Goal: Information Seeking & Learning: Learn about a topic

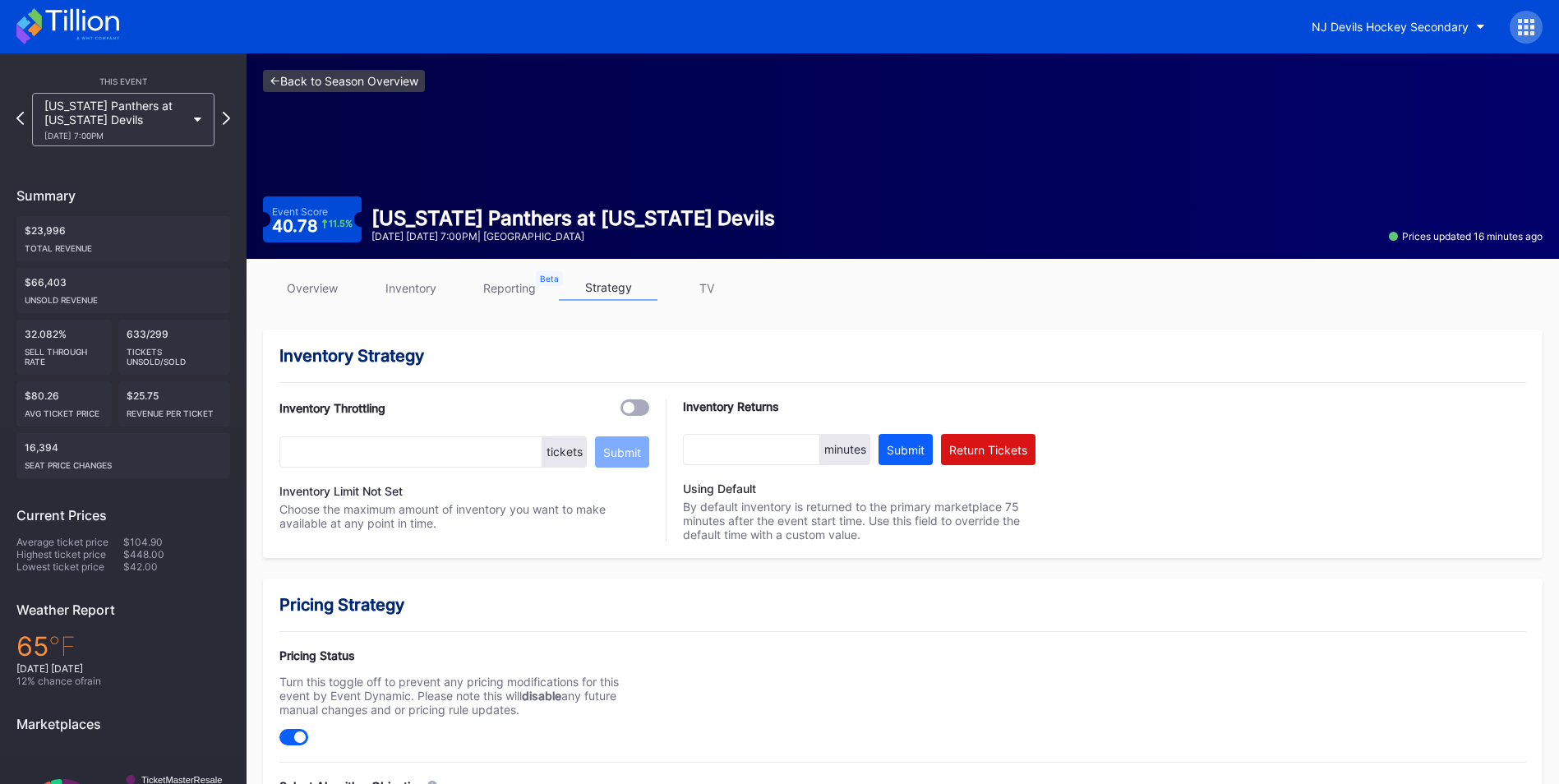
click at [320, 75] on link "<- Back to Season Overview" at bounding box center [344, 80] width 162 height 22
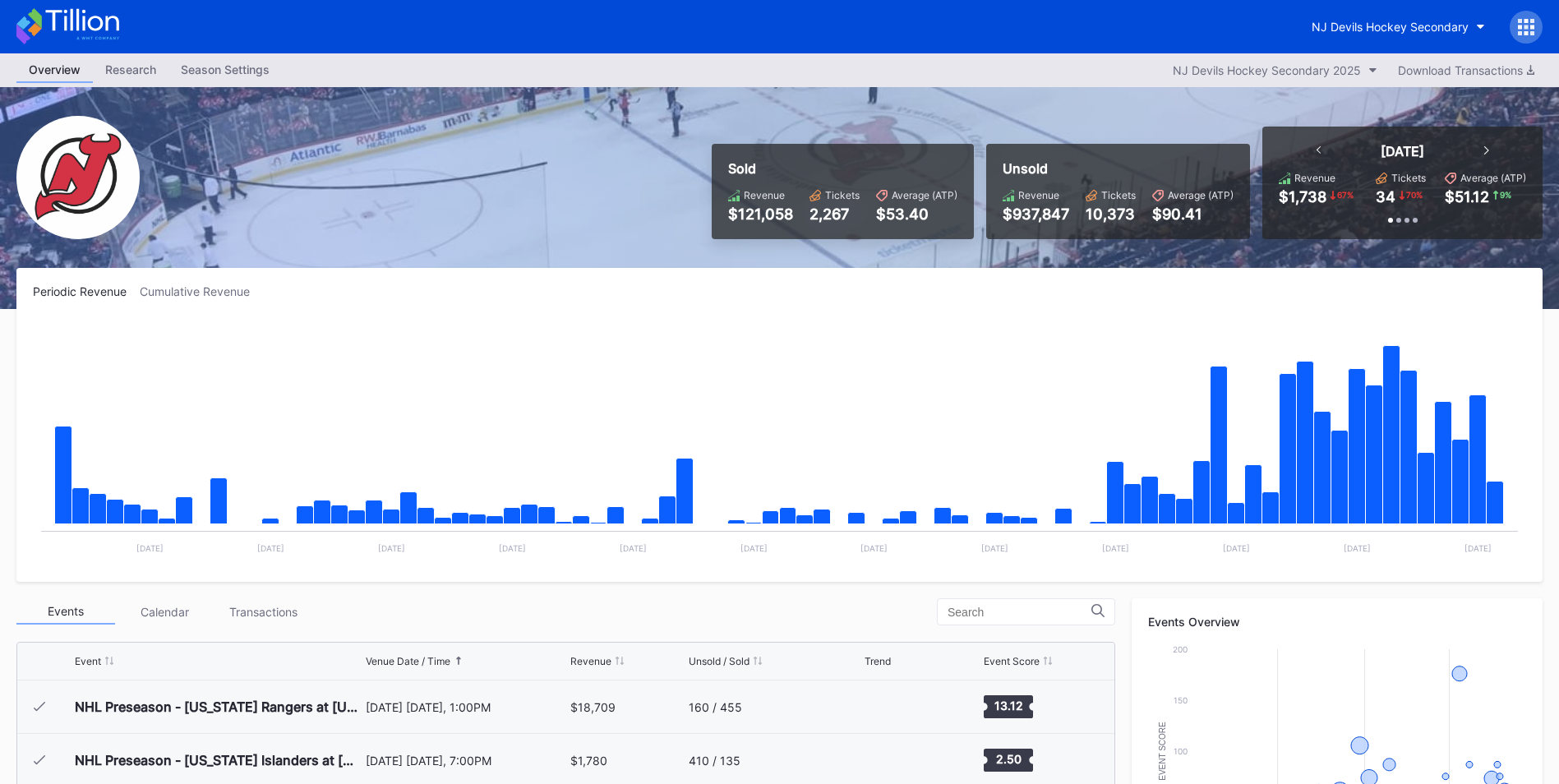
scroll to position [160, 0]
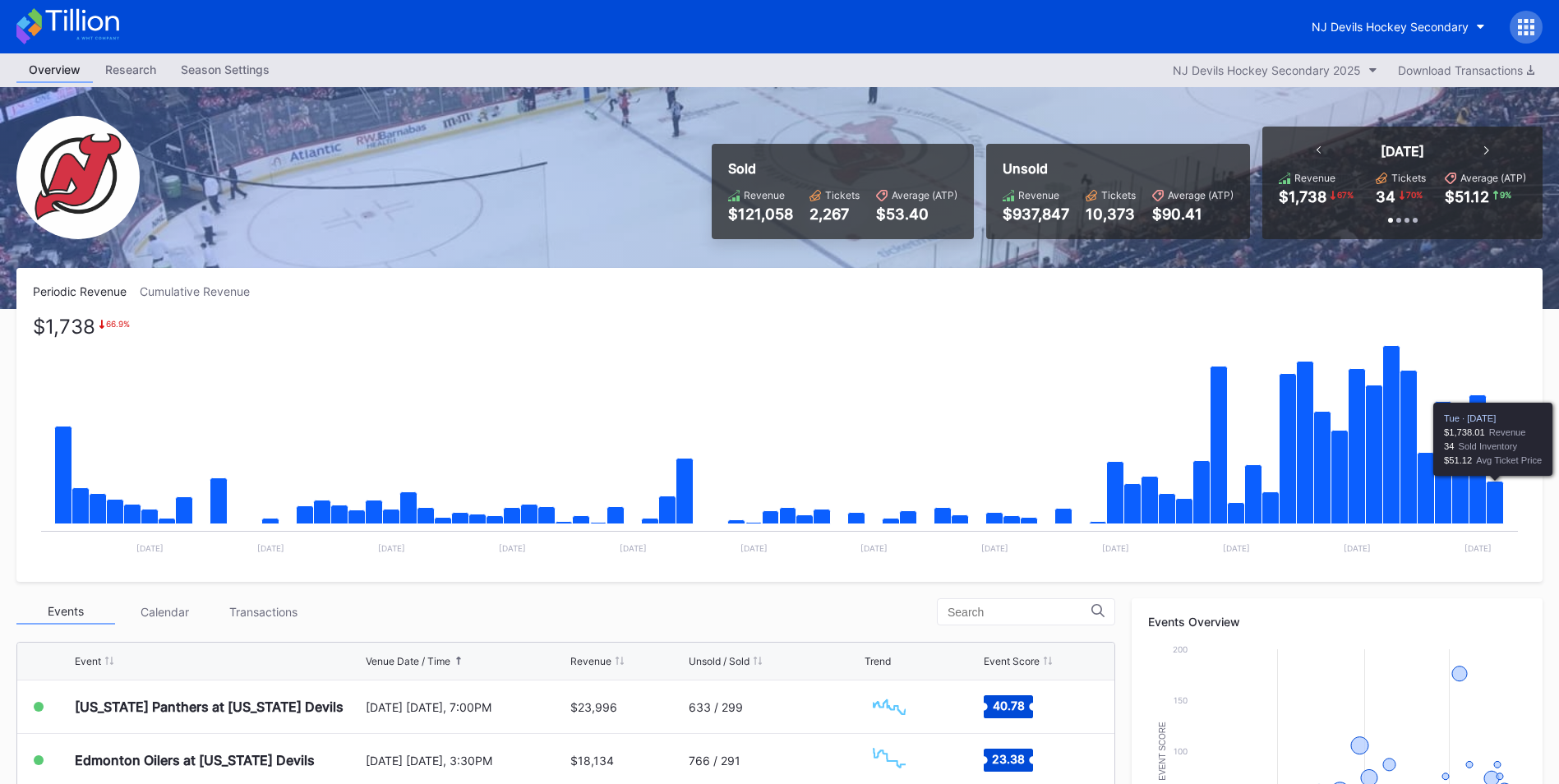
click at [1495, 501] on icon "Chart title" at bounding box center [1495, 502] width 18 height 42
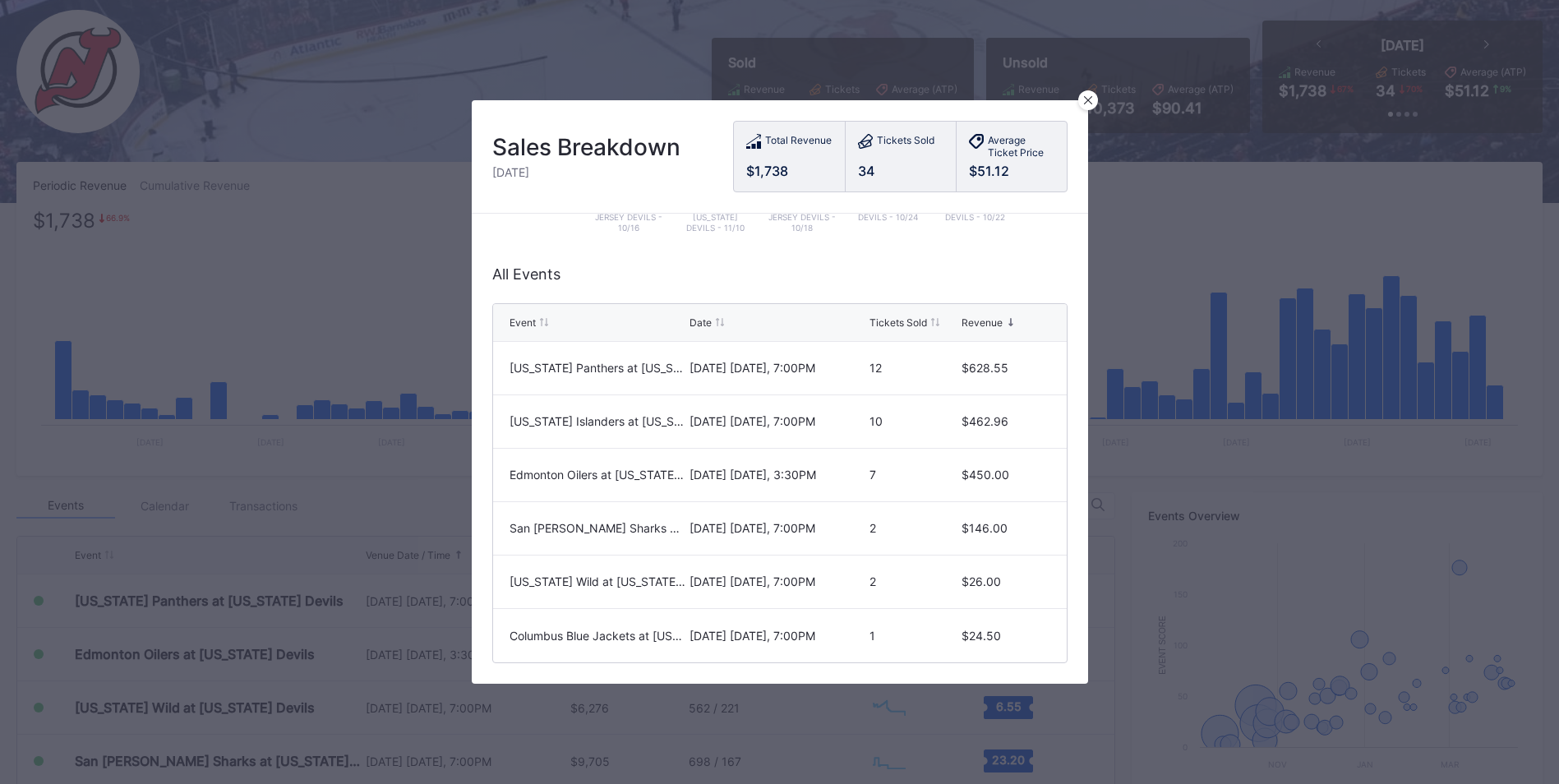
scroll to position [107, 0]
click at [1086, 101] on icon at bounding box center [1087, 100] width 8 height 8
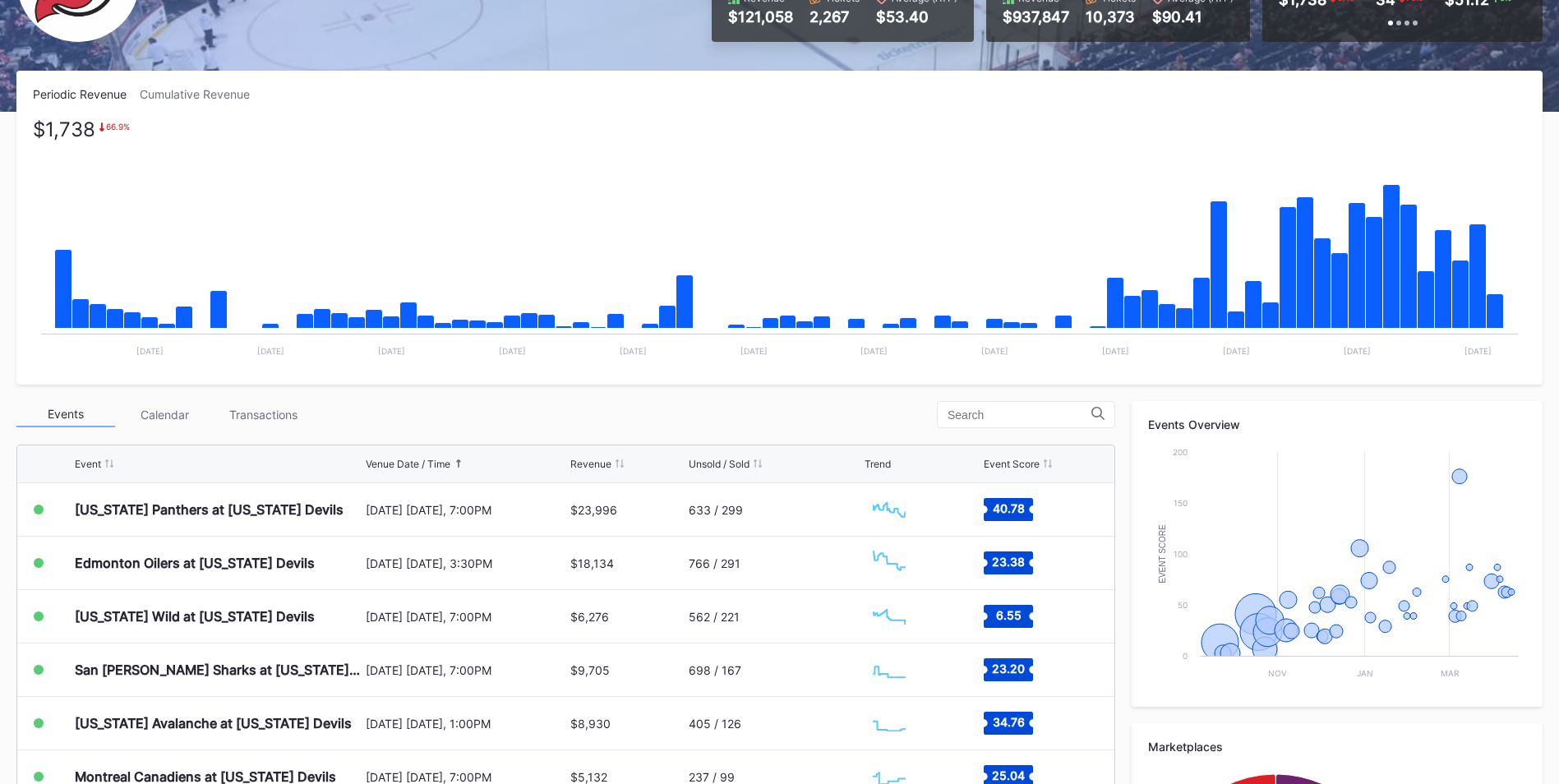
scroll to position [198, 0]
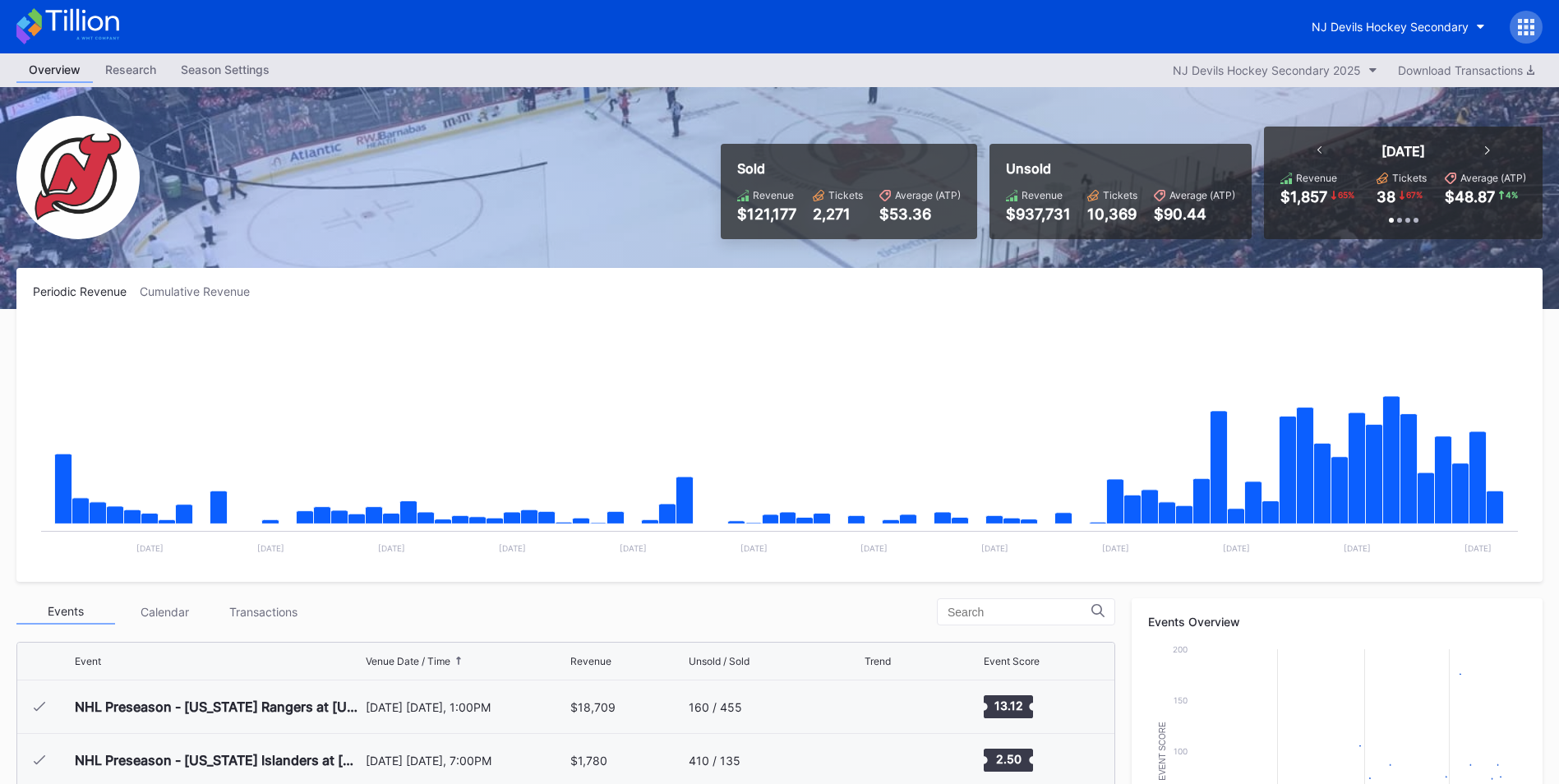
scroll to position [160, 0]
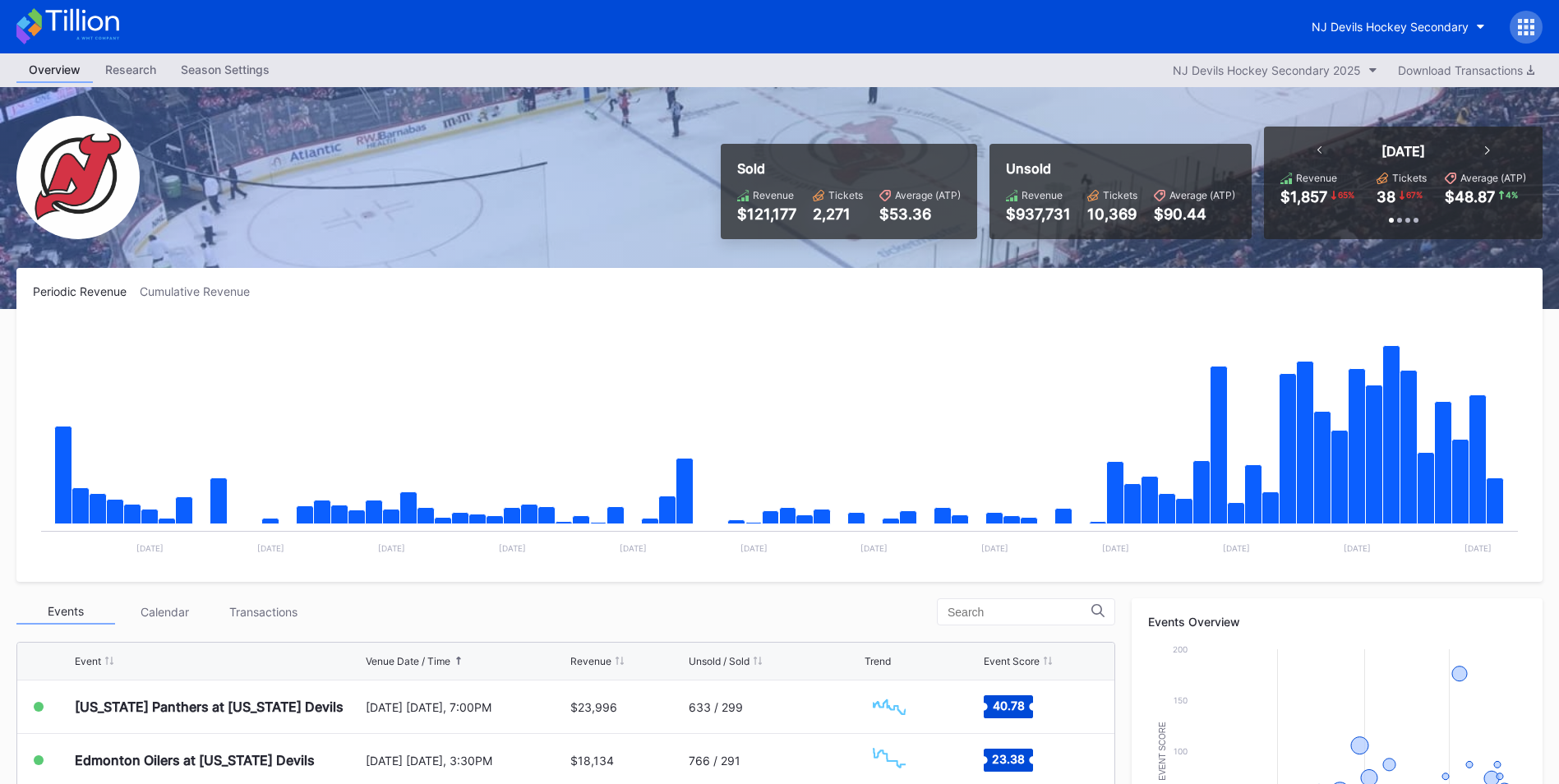
click at [269, 607] on div "Transactions" at bounding box center [263, 611] width 99 height 26
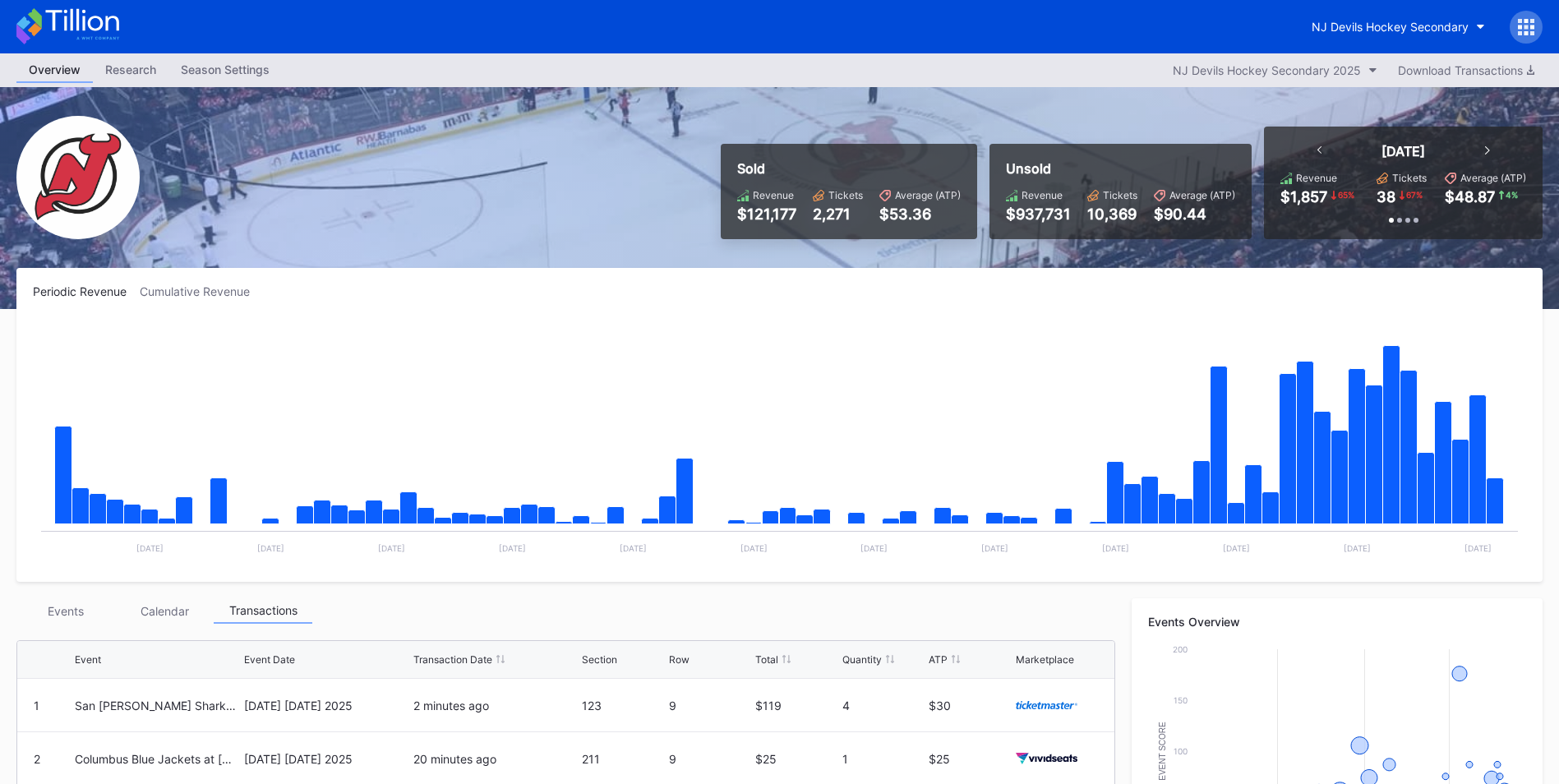
click at [72, 620] on div "Events" at bounding box center [66, 610] width 99 height 26
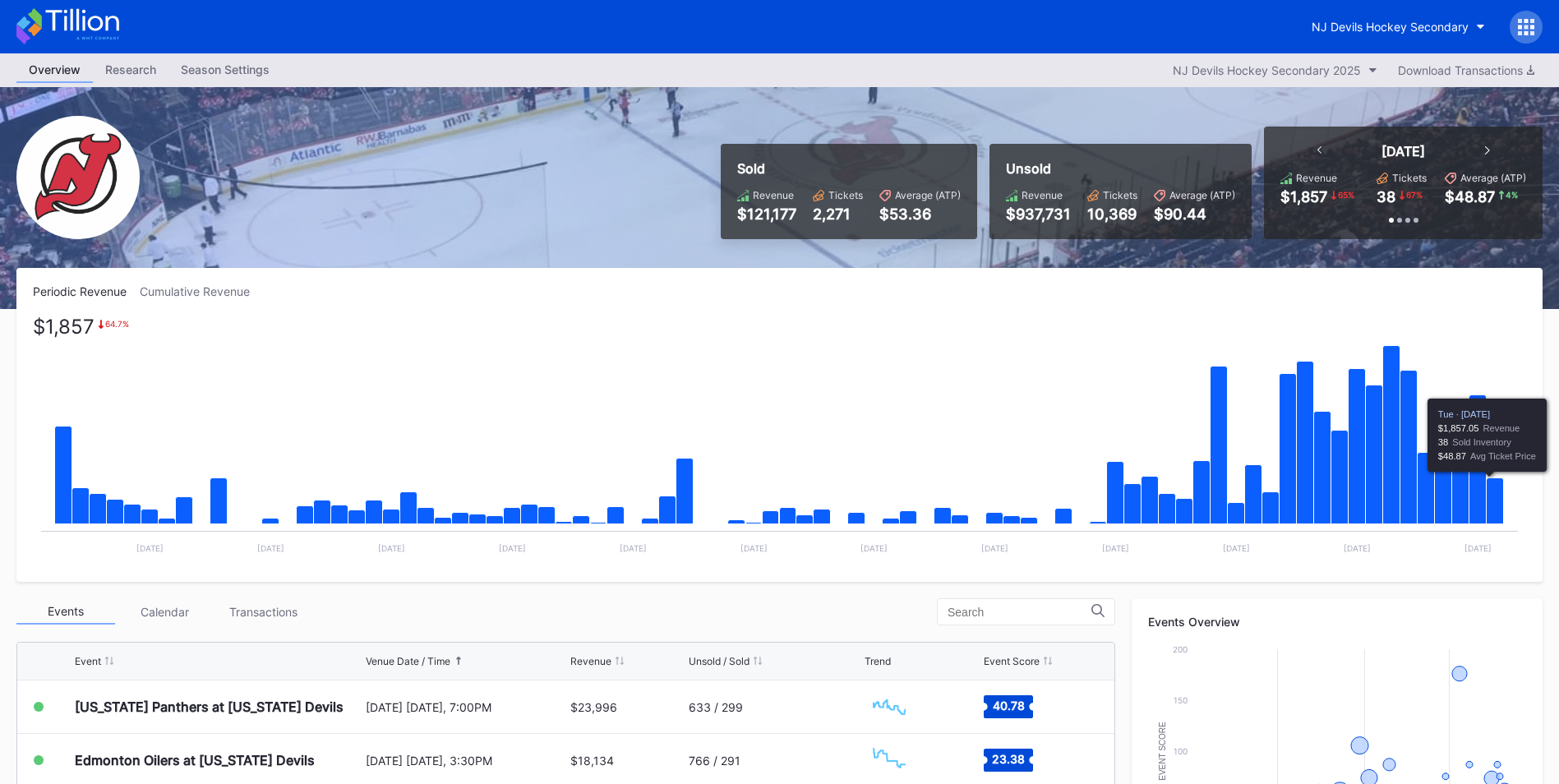
click at [1492, 509] on icon "Chart title" at bounding box center [1495, 501] width 18 height 46
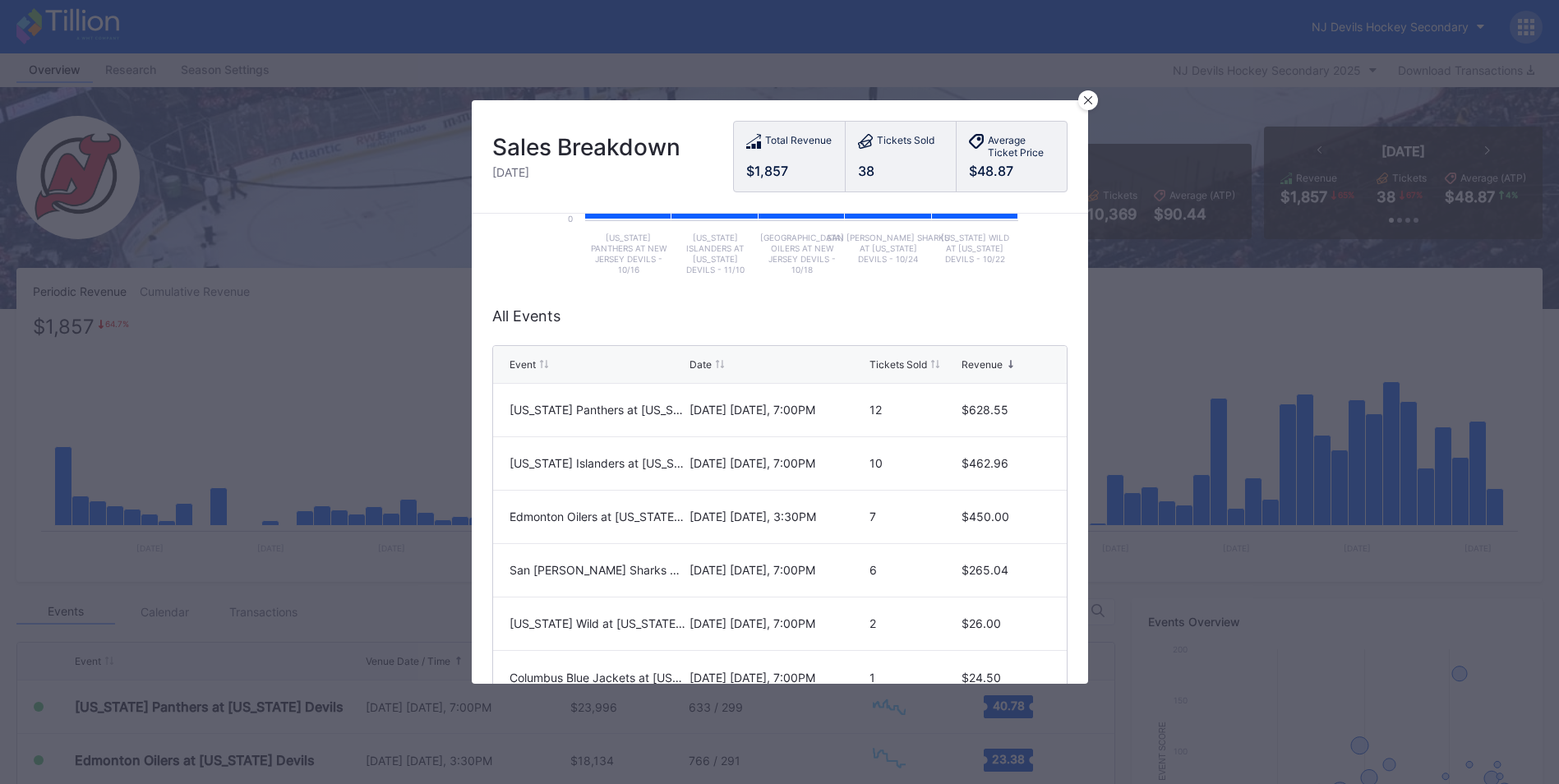
scroll to position [306, 0]
click at [1086, 102] on icon at bounding box center [1087, 100] width 8 height 8
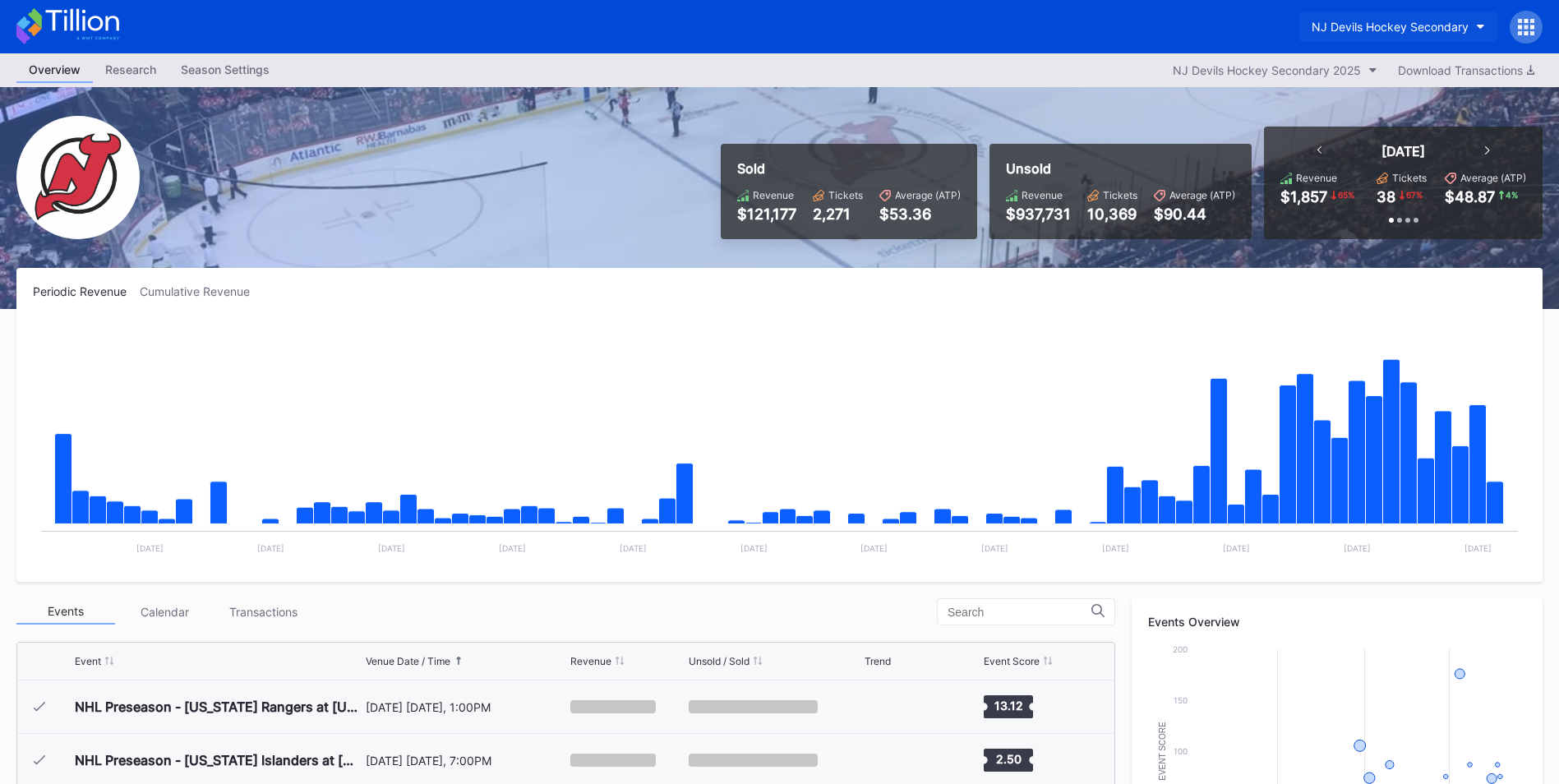
click at [1413, 25] on div "NJ Devils Hockey Secondary" at bounding box center [1390, 26] width 157 height 14
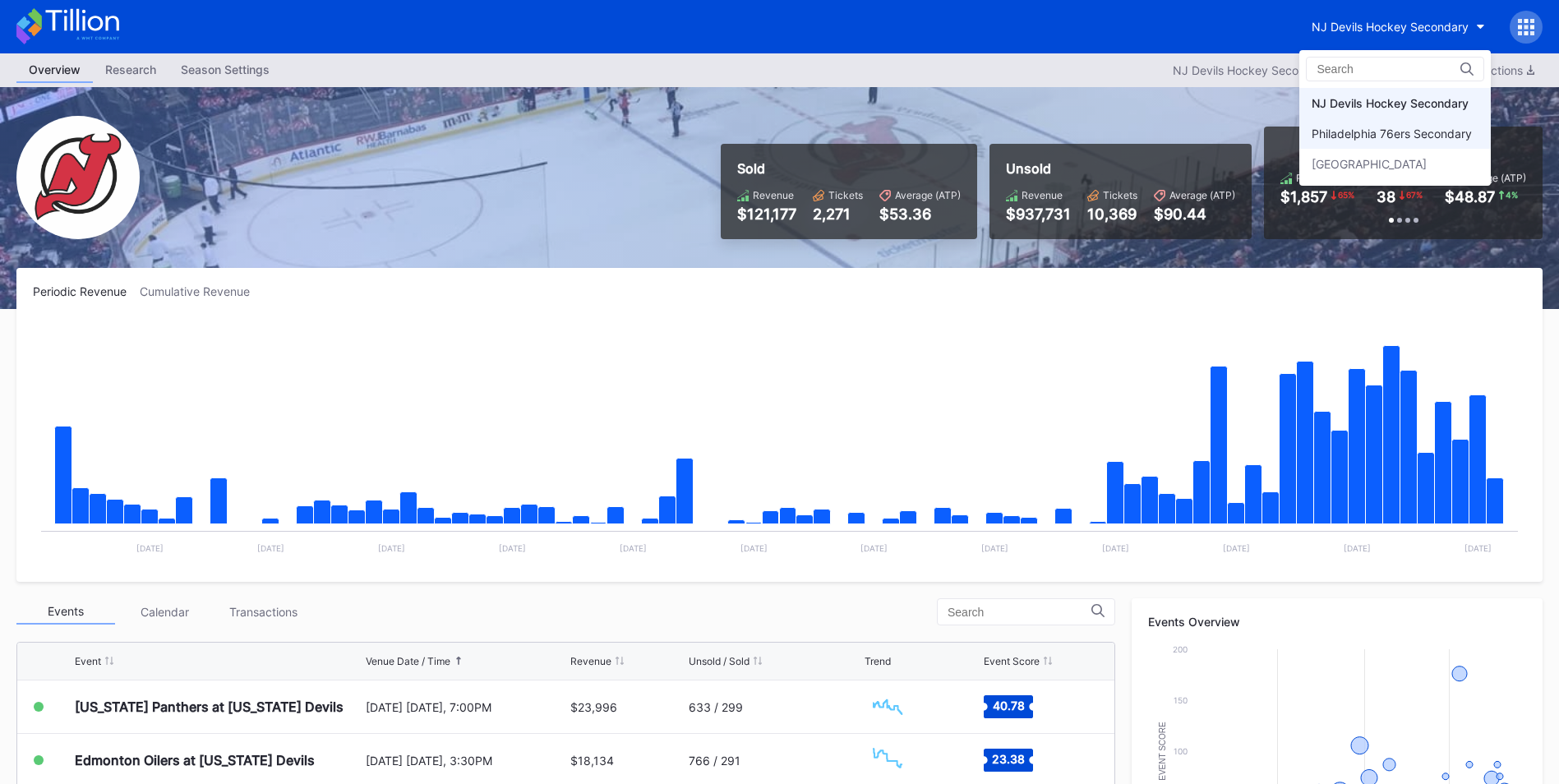
click at [1381, 128] on div "Philadelphia 76ers Secondary" at bounding box center [1391, 133] width 160 height 14
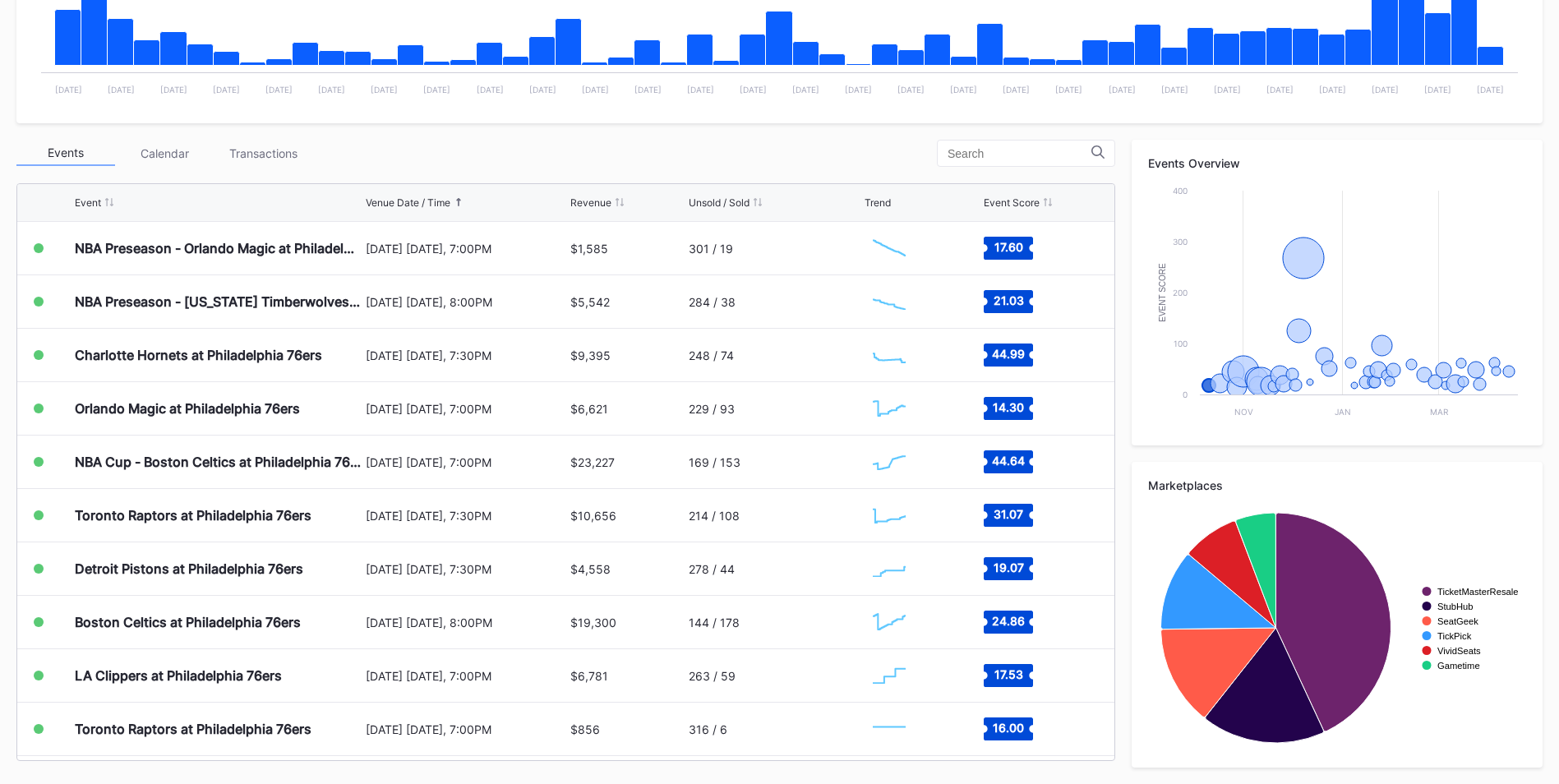
click at [31, 124] on div "Periodic Revenue Cumulative Revenue Created with Highcharts 11.2.0 Chart title …" at bounding box center [779, 297] width 1559 height 975
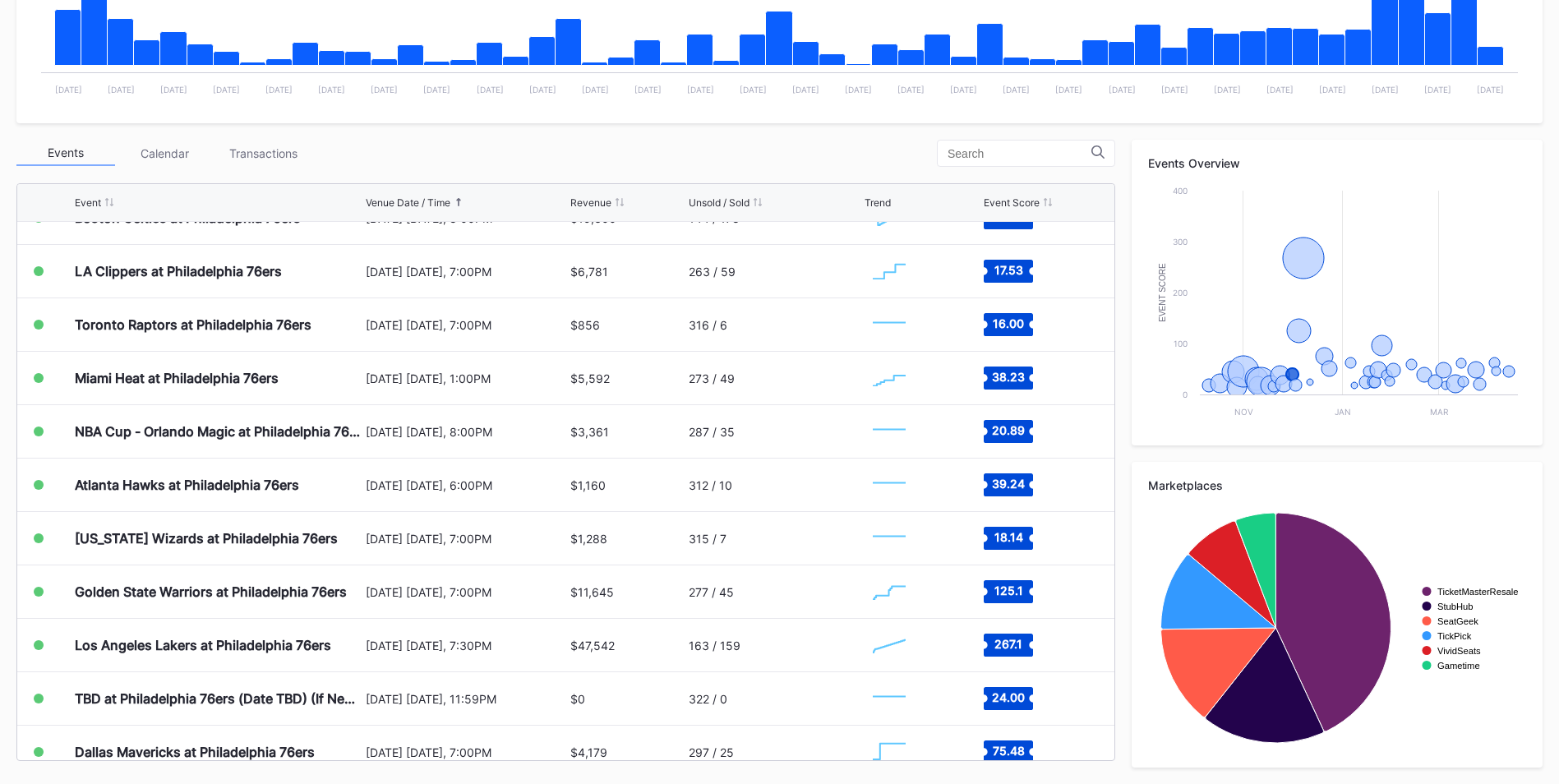
scroll to position [442, 0]
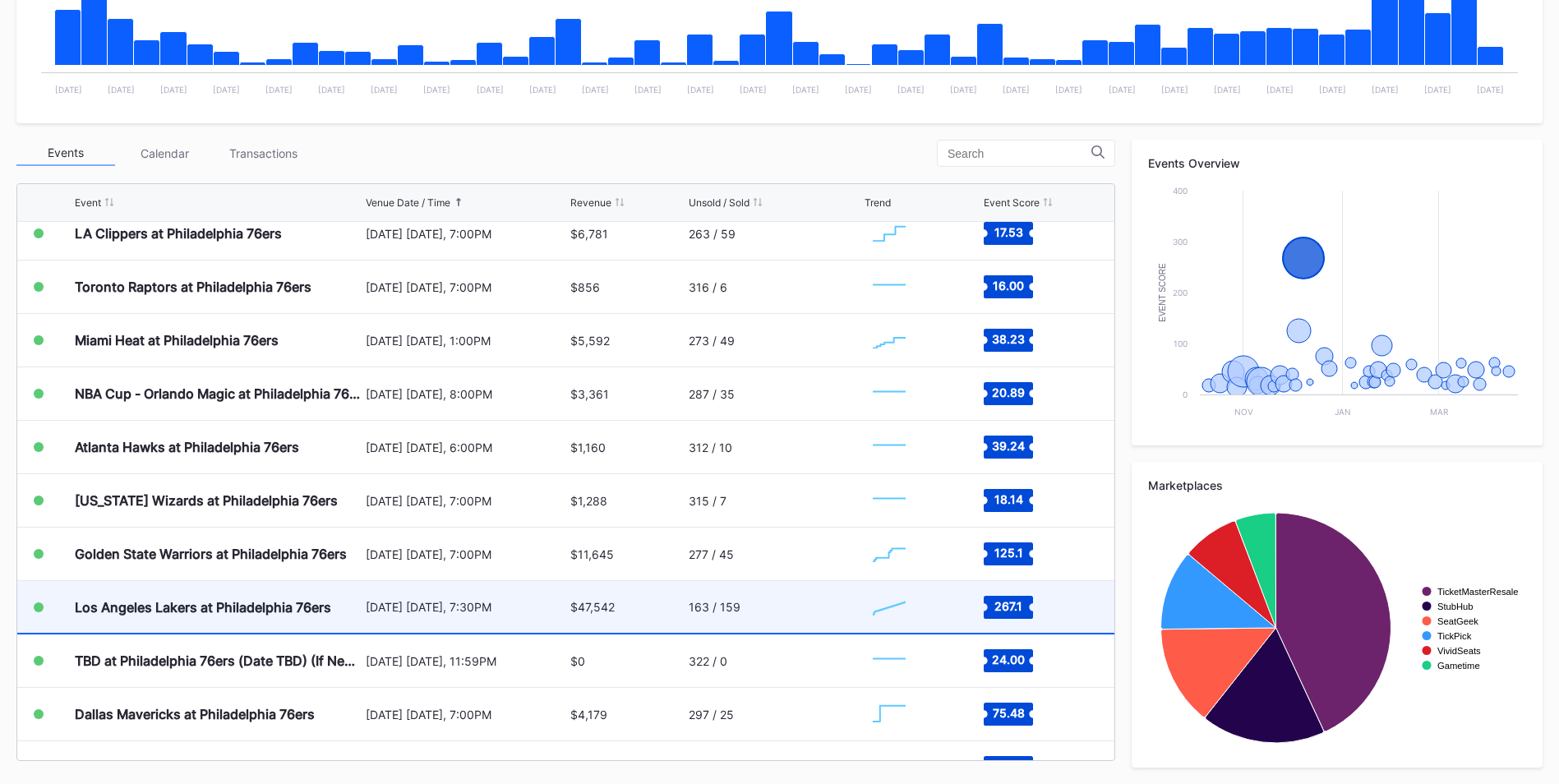
click at [410, 591] on div "December 7 Sunday, 7:30PM" at bounding box center [465, 607] width 201 height 52
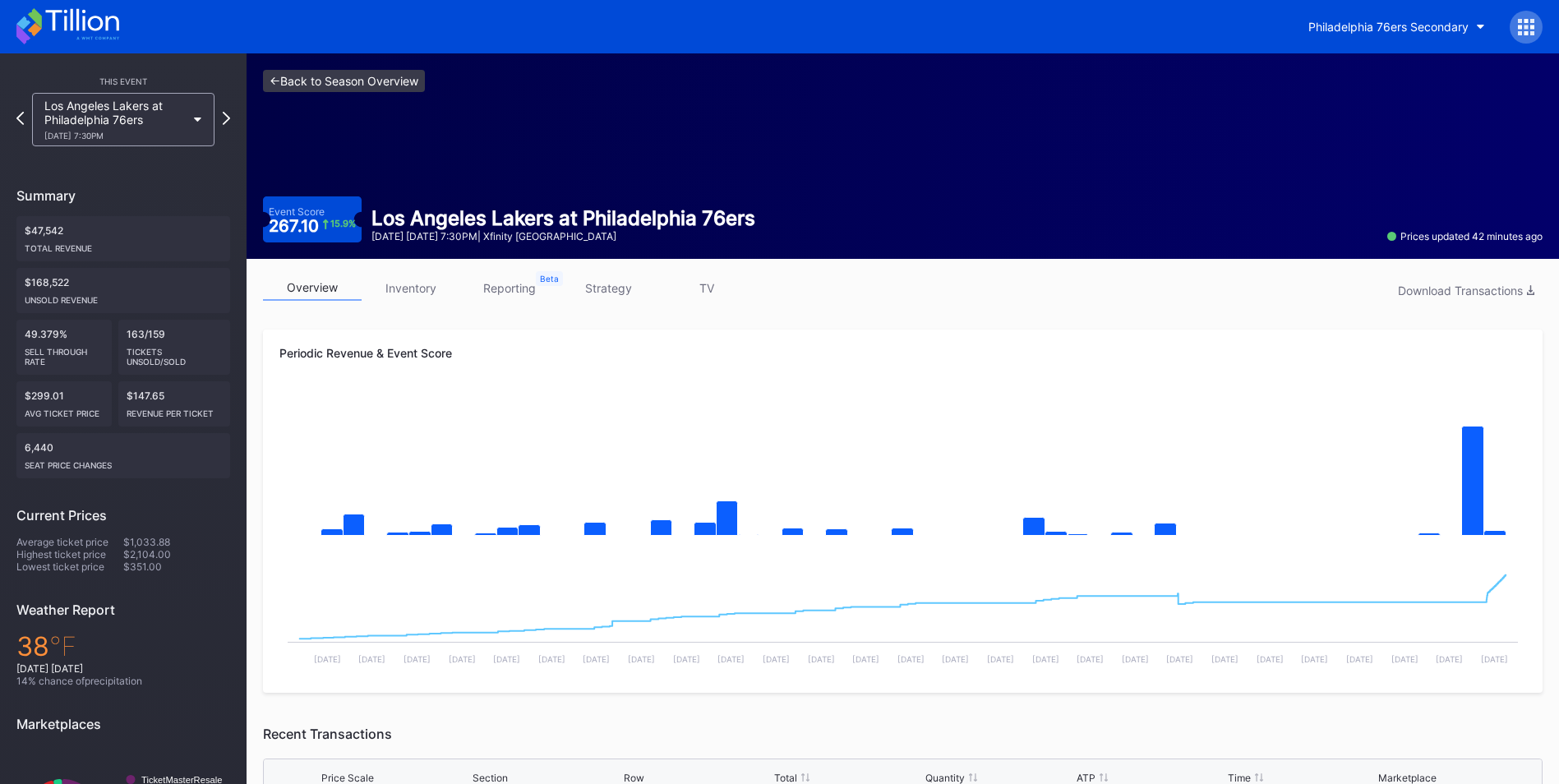
click at [329, 77] on link "<- Back to Season Overview" at bounding box center [344, 80] width 162 height 22
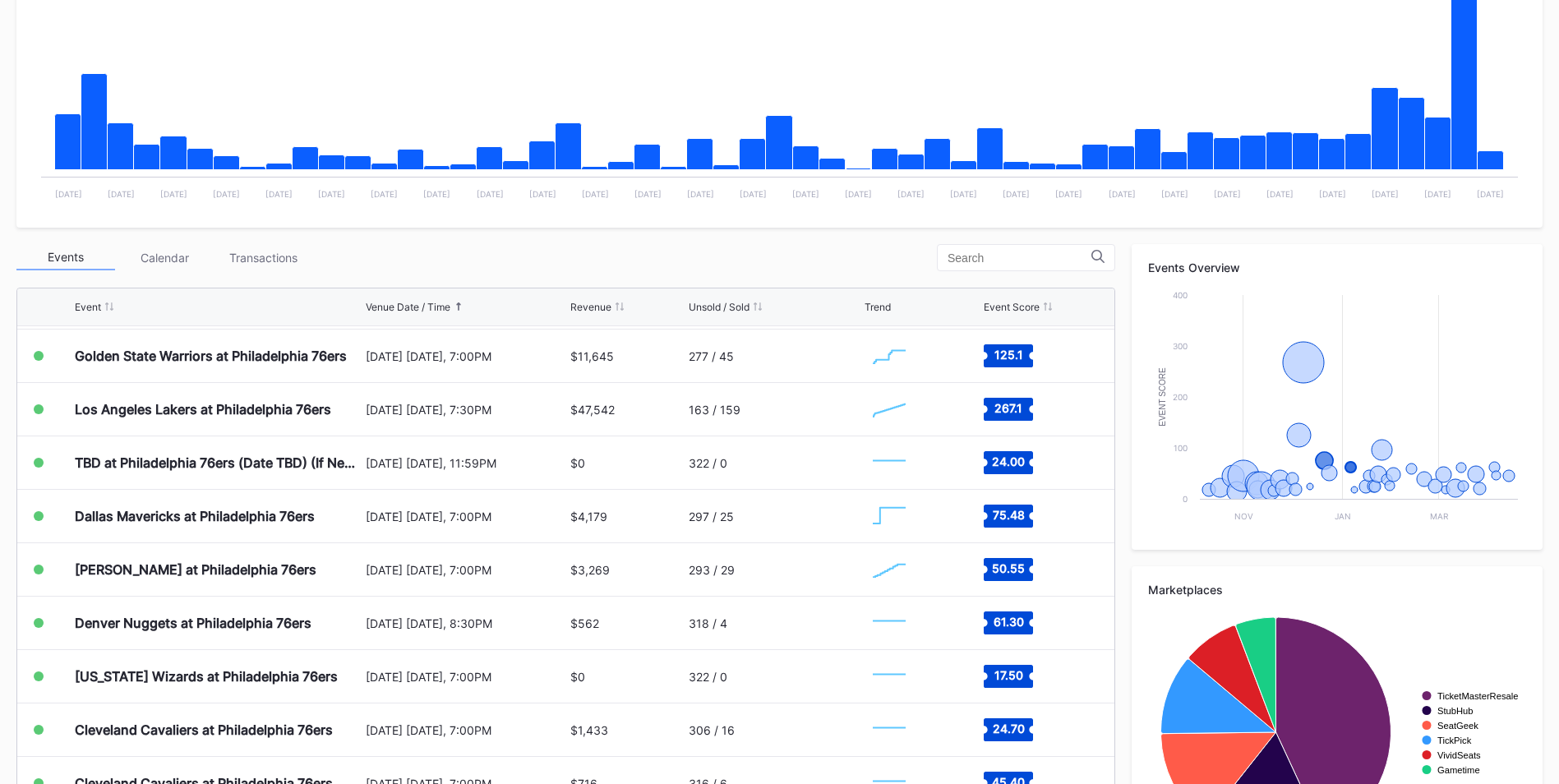
scroll to position [785, 0]
